Goal: Information Seeking & Learning: Learn about a topic

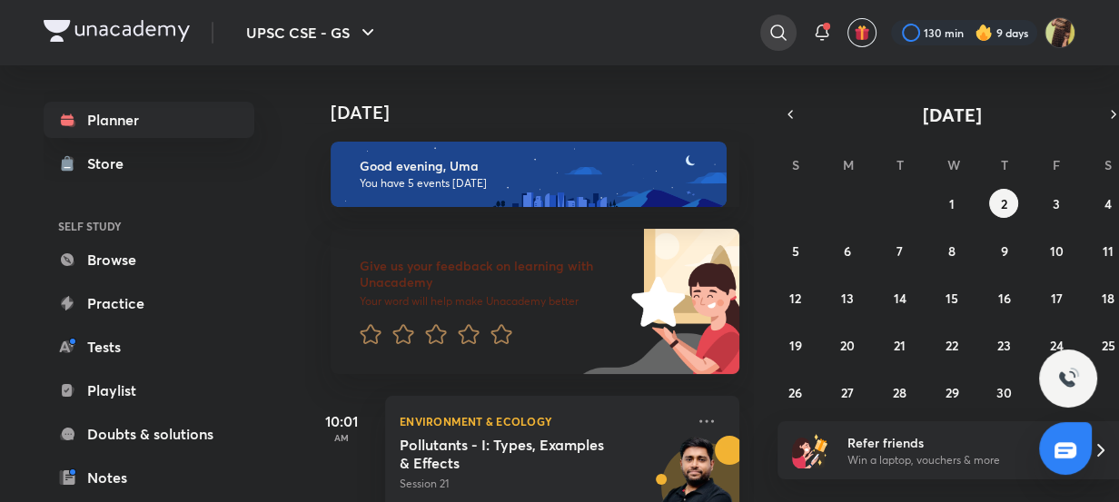
click at [777, 22] on icon at bounding box center [778, 33] width 22 height 22
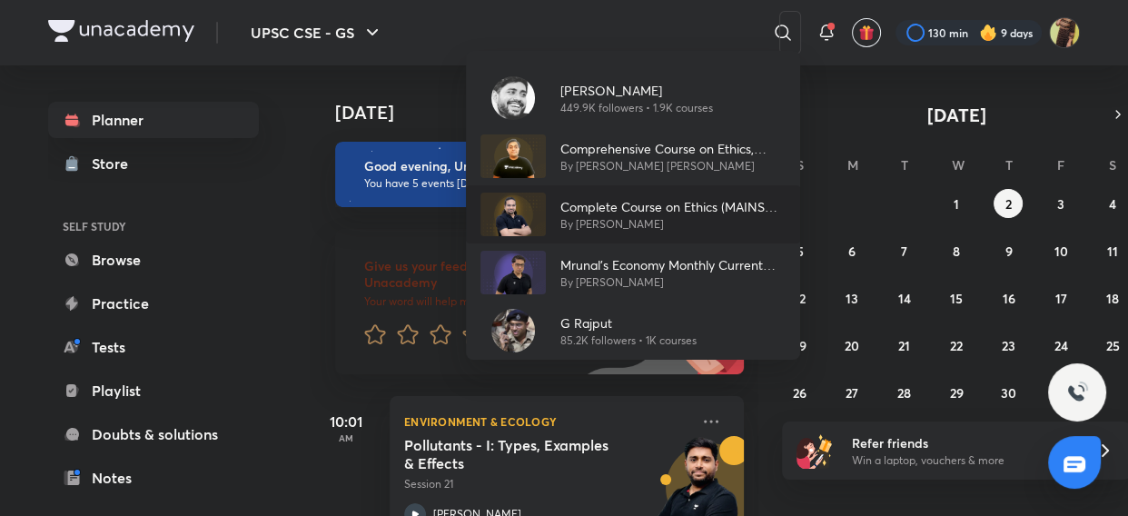
click at [575, 210] on p "Complete Course on Ethics (MAINS GS-IV)" at bounding box center [672, 206] width 225 height 19
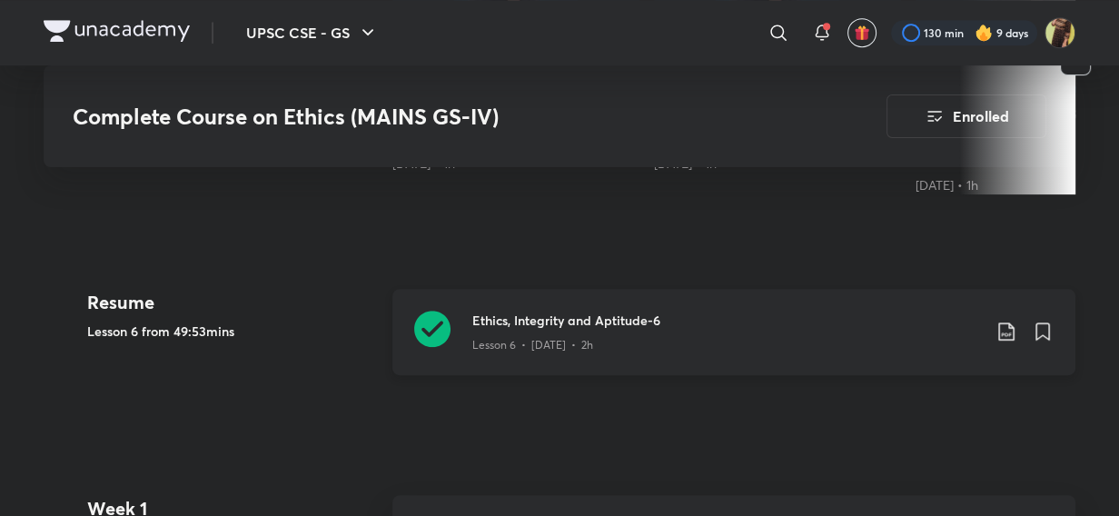
scroll to position [770, 0]
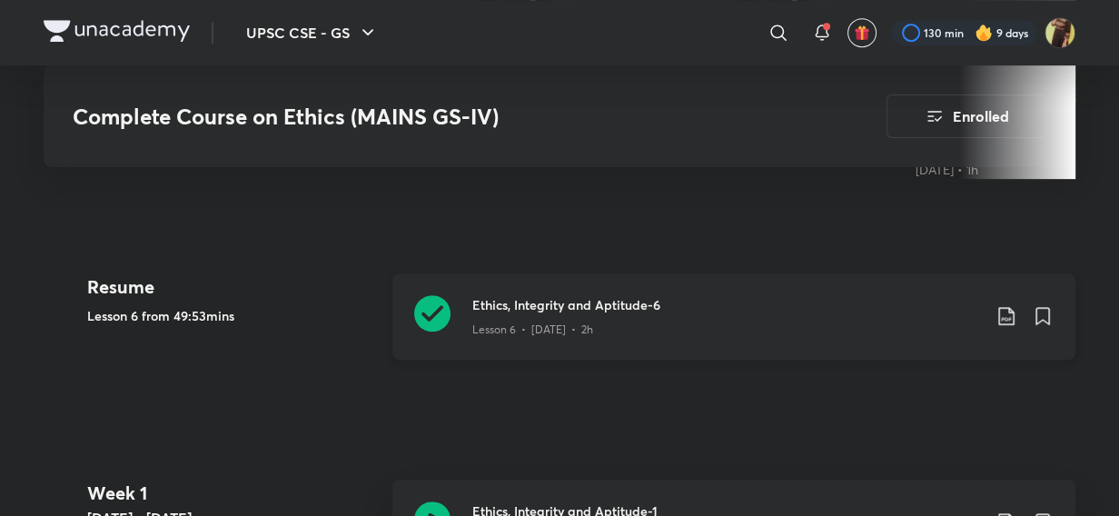
click at [444, 318] on icon at bounding box center [432, 313] width 36 height 36
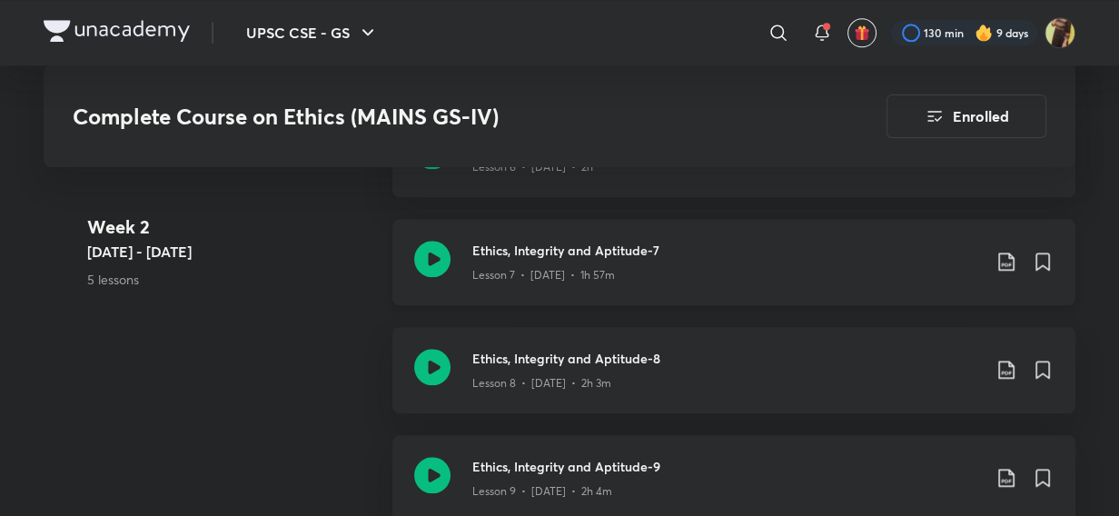
scroll to position [1760, 0]
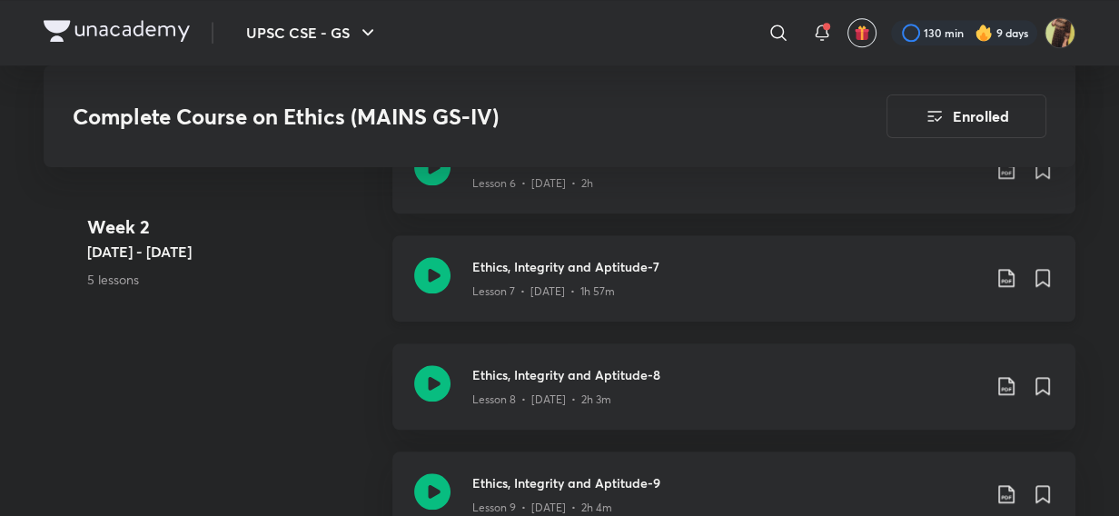
click at [430, 276] on icon at bounding box center [432, 275] width 36 height 36
